Goal: Information Seeking & Learning: Learn about a topic

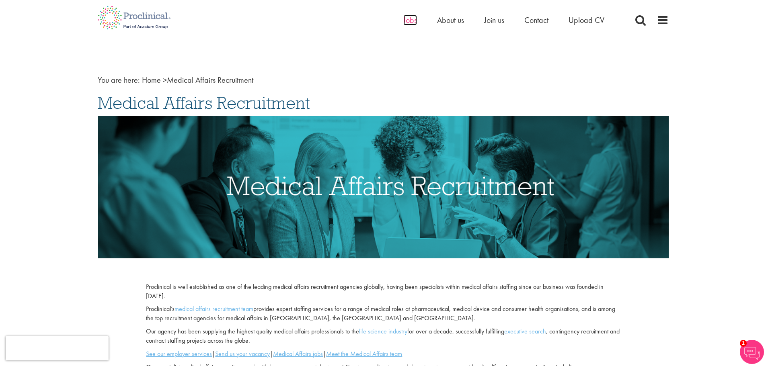
click at [407, 22] on span "Jobs" at bounding box center [410, 20] width 14 height 10
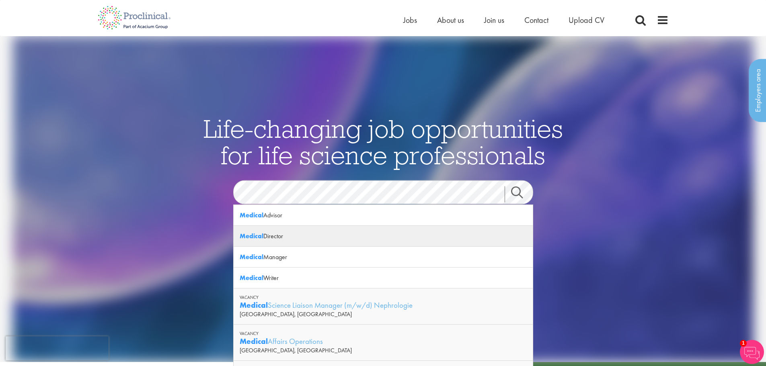
click at [249, 239] on strong "Medical" at bounding box center [252, 236] width 24 height 8
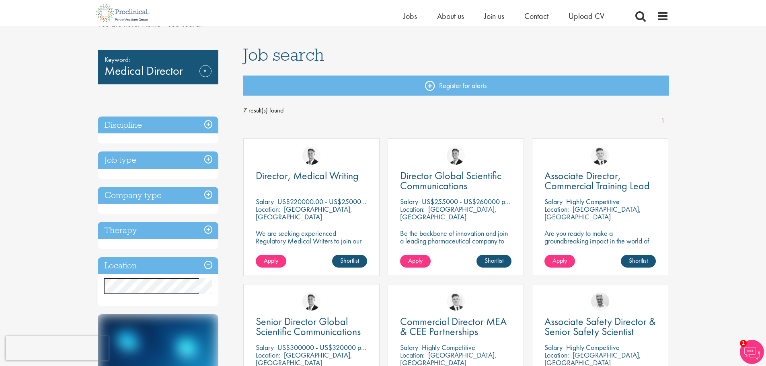
scroll to position [80, 0]
